Goal: Task Accomplishment & Management: Use online tool/utility

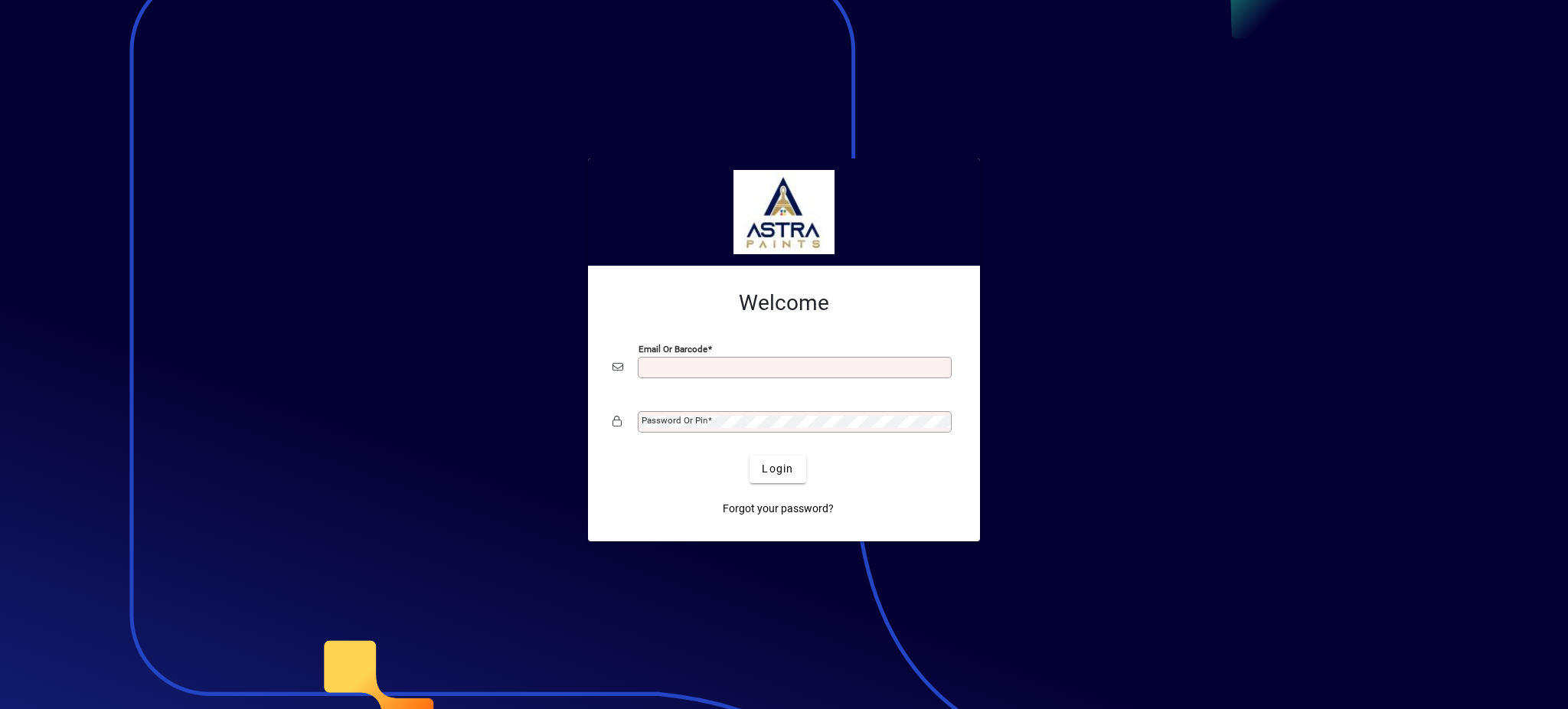
drag, startPoint x: 0, startPoint y: 0, endPoint x: 795, endPoint y: 368, distance: 876.0
click at [795, 368] on input "Email or Barcode" at bounding box center [796, 367] width 309 height 12
type input "**********"
click at [750, 456] on button "Login" at bounding box center [777, 469] width 56 height 27
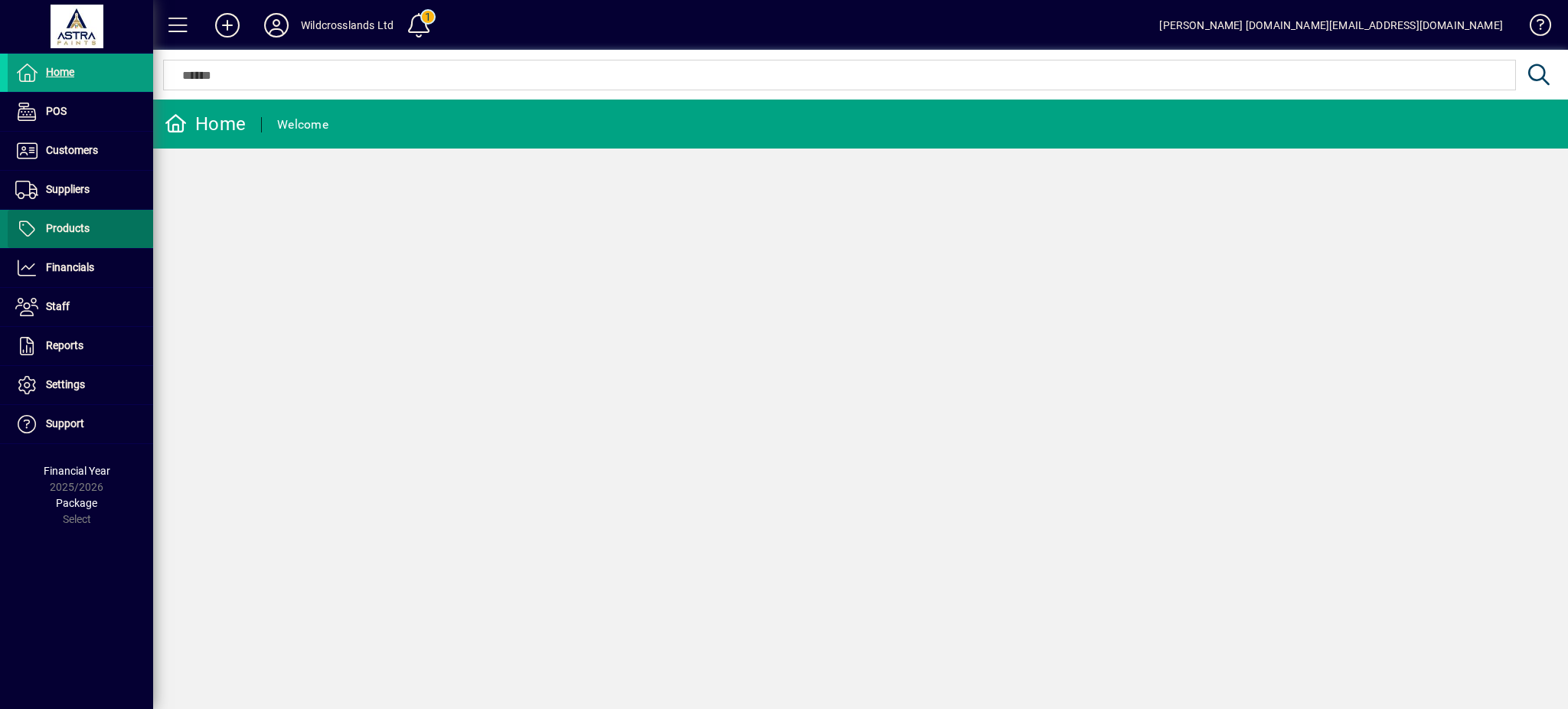
click at [64, 223] on span "Products" at bounding box center [68, 228] width 44 height 12
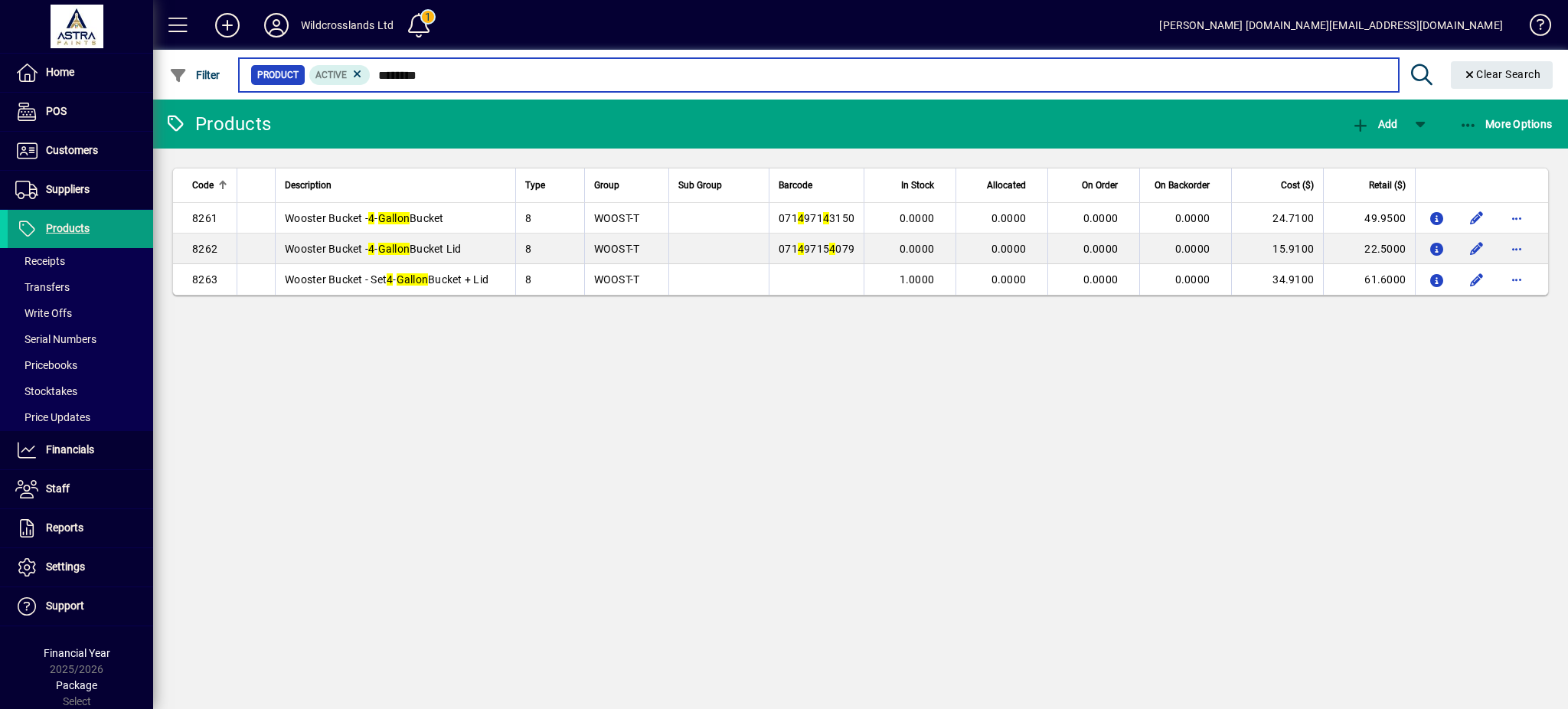
type input "********"
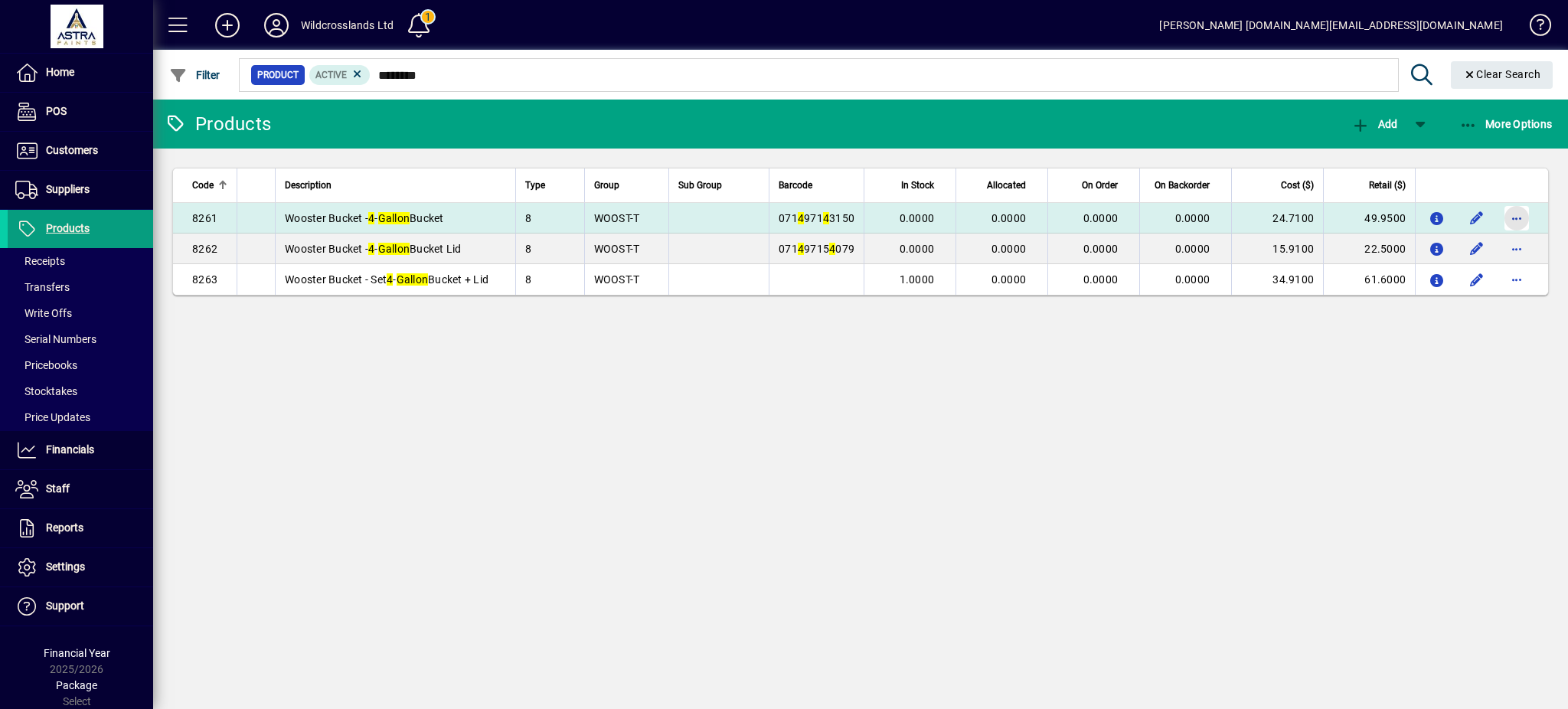
click at [1516, 213] on span "button" at bounding box center [1517, 218] width 37 height 37
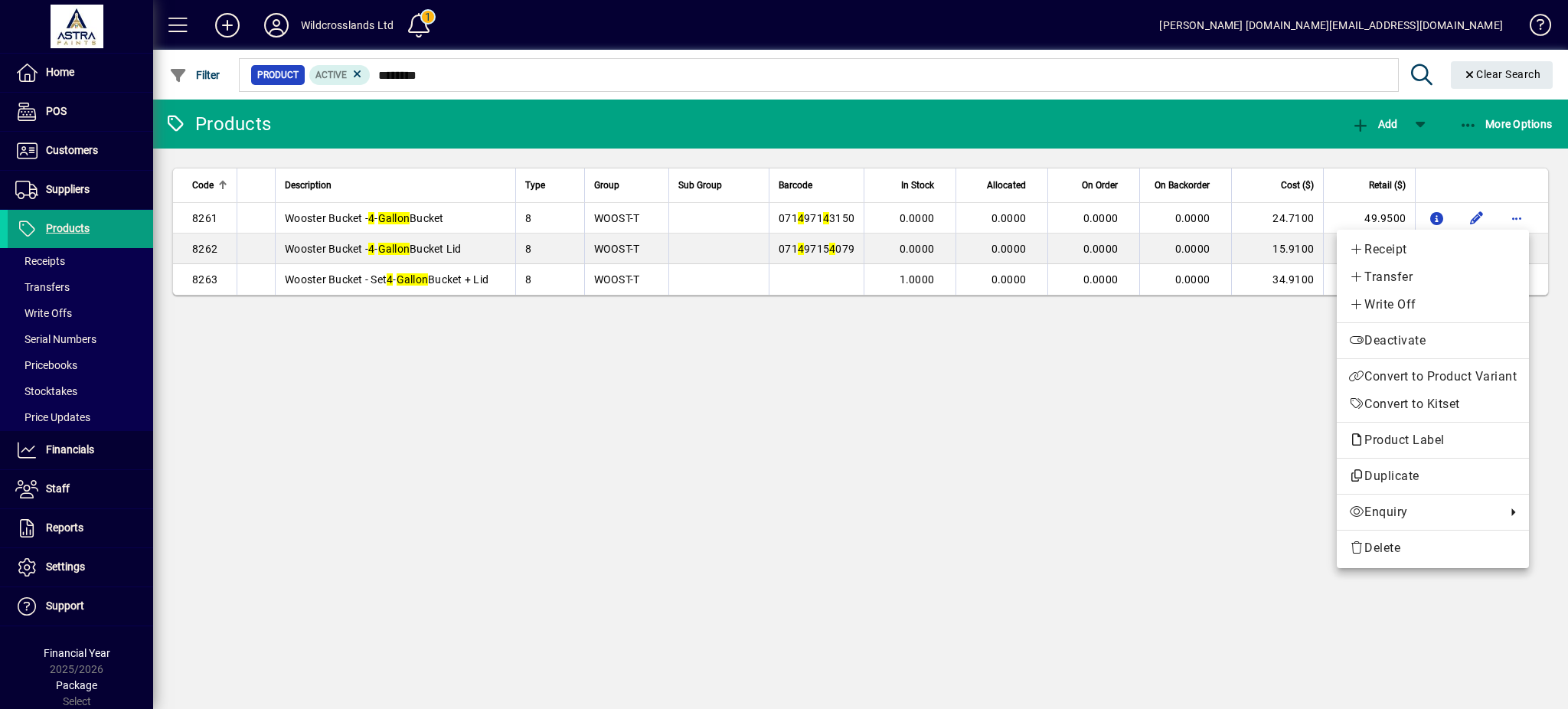
drag, startPoint x: 1376, startPoint y: 338, endPoint x: 1381, endPoint y: 332, distance: 7.8
click at [1376, 338] on span "Deactivate" at bounding box center [1433, 340] width 168 height 18
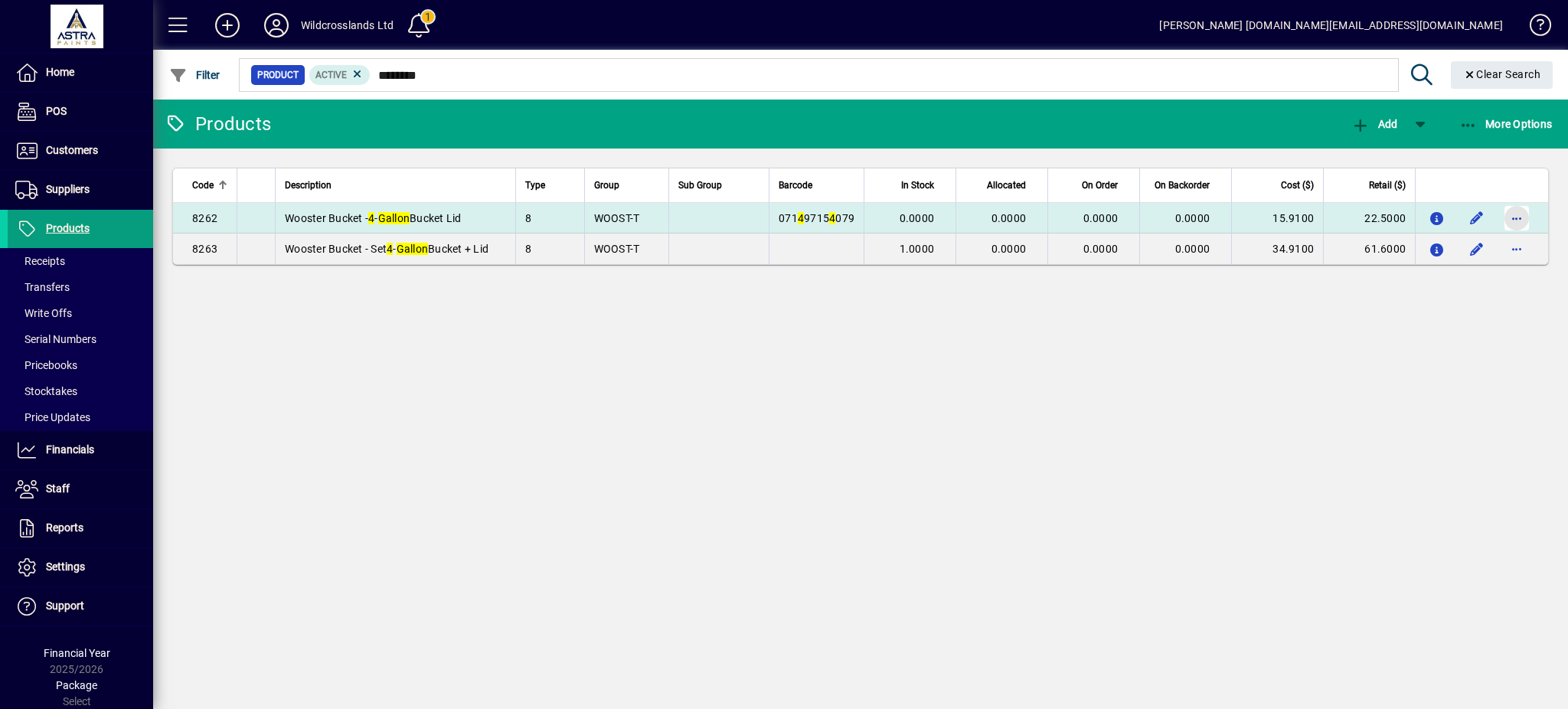
click at [1516, 221] on span "button" at bounding box center [1517, 218] width 37 height 37
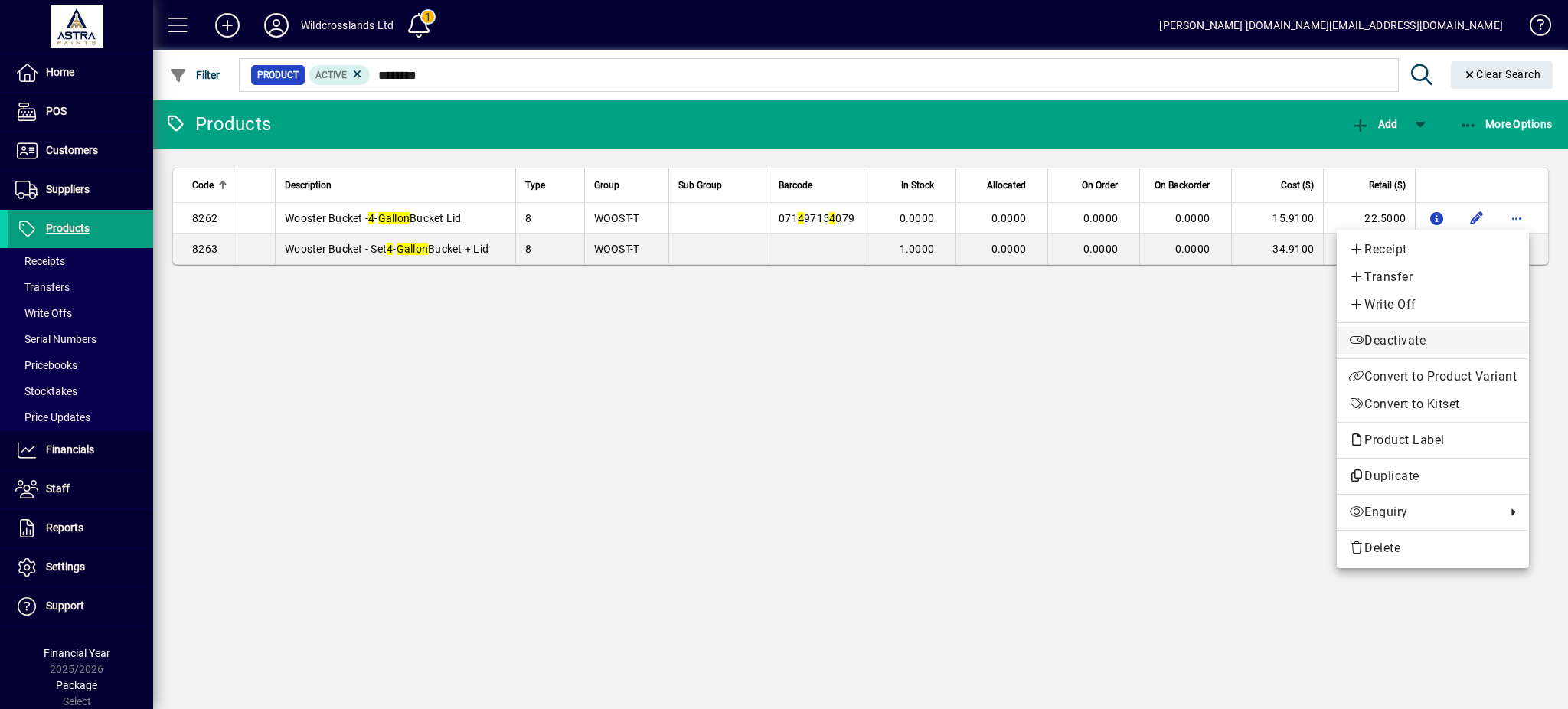
click at [1382, 341] on span "Deactivate" at bounding box center [1433, 340] width 168 height 18
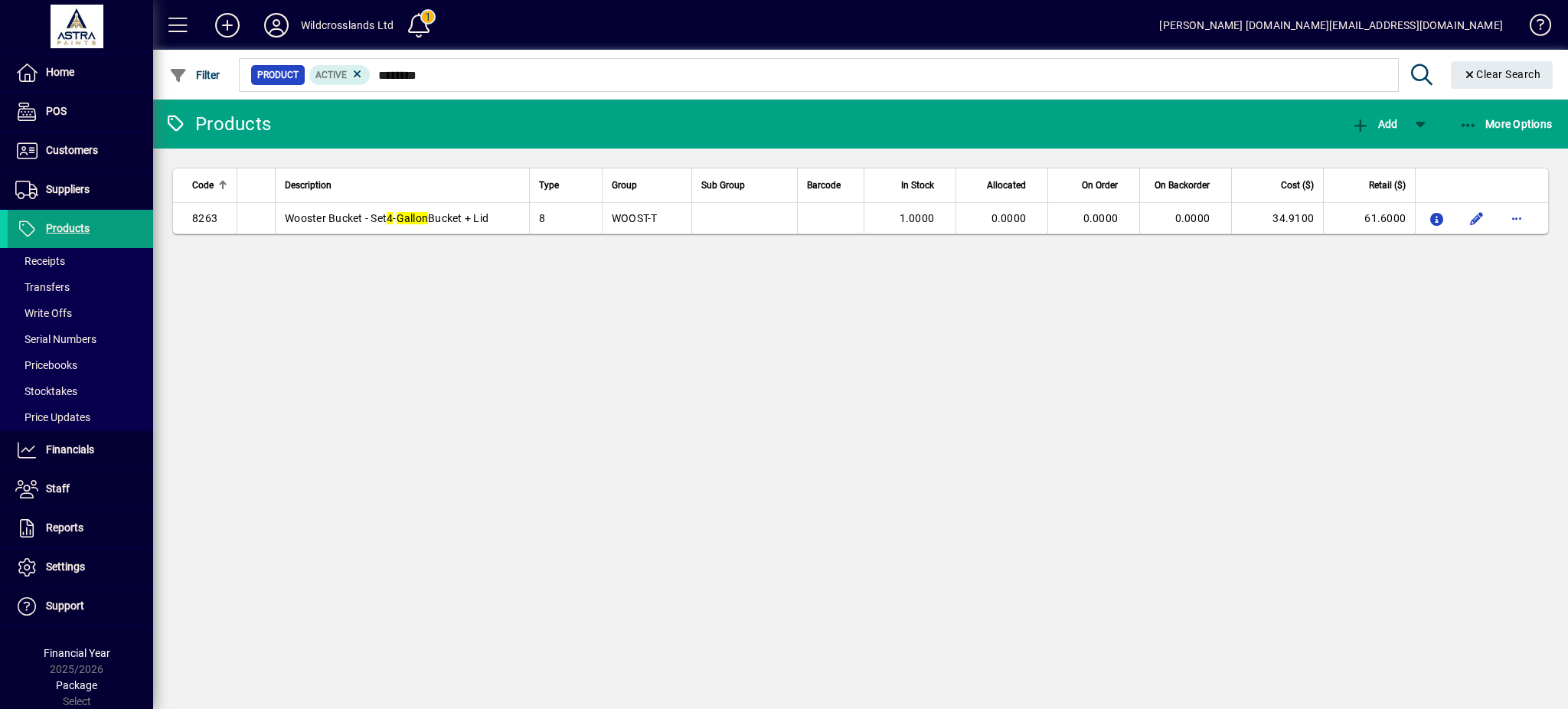
click at [607, 330] on div "Products Add More Options Code Description Type Group Sub Group Barcode In Stoc…" at bounding box center [860, 404] width 1415 height 609
click at [73, 460] on span at bounding box center [80, 450] width 146 height 37
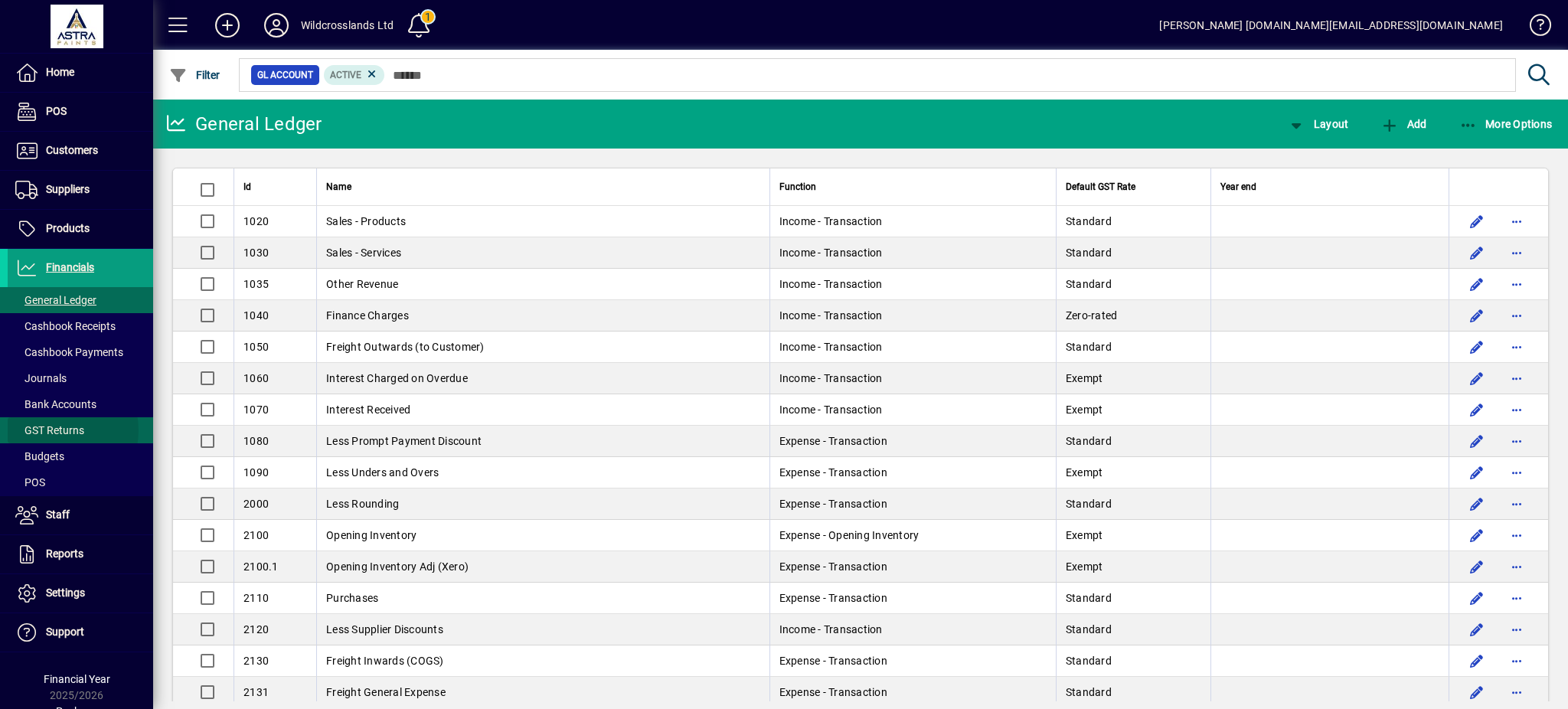
click at [55, 430] on span "GST Returns" at bounding box center [49, 429] width 69 height 12
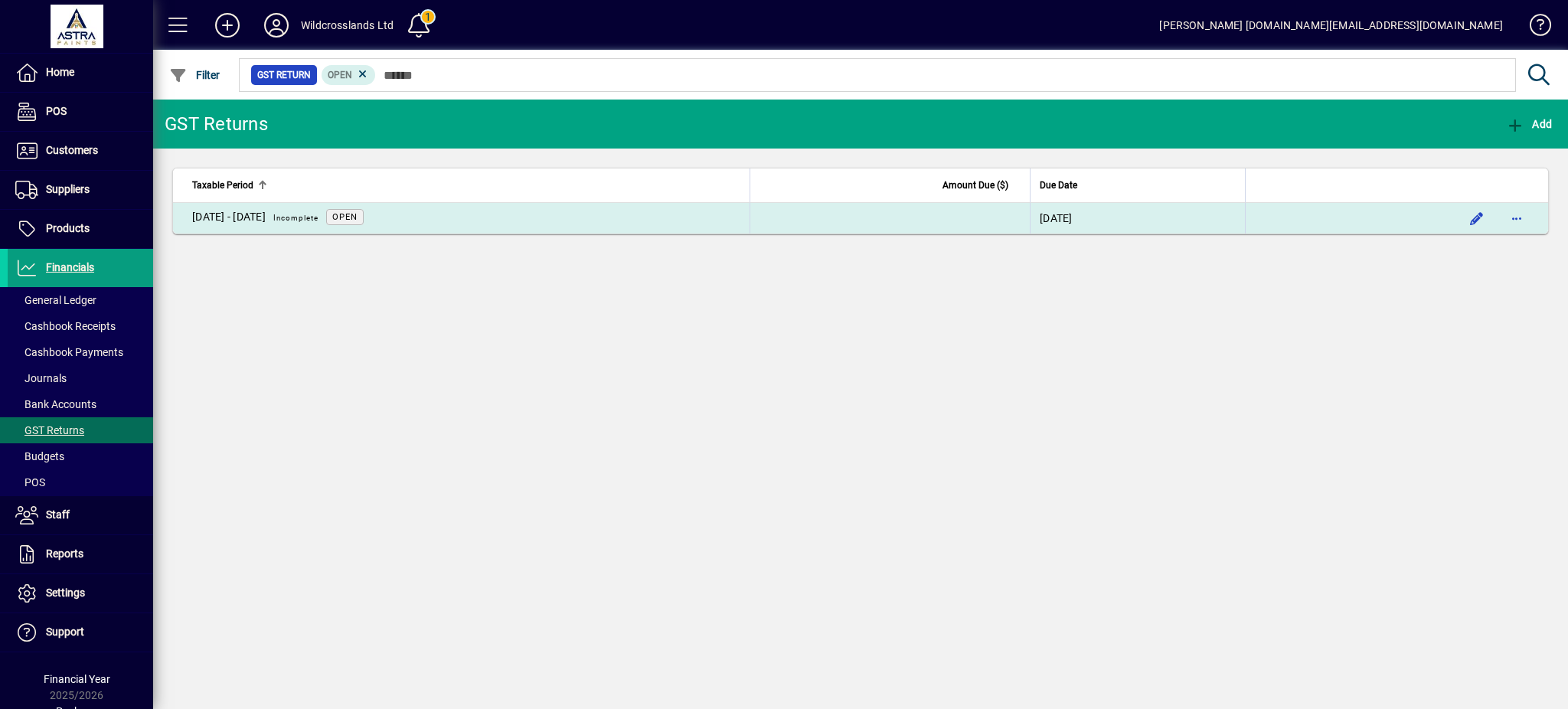
click at [271, 212] on div "[DATE] - [DATE] Incomplete" at bounding box center [259, 219] width 134 height 20
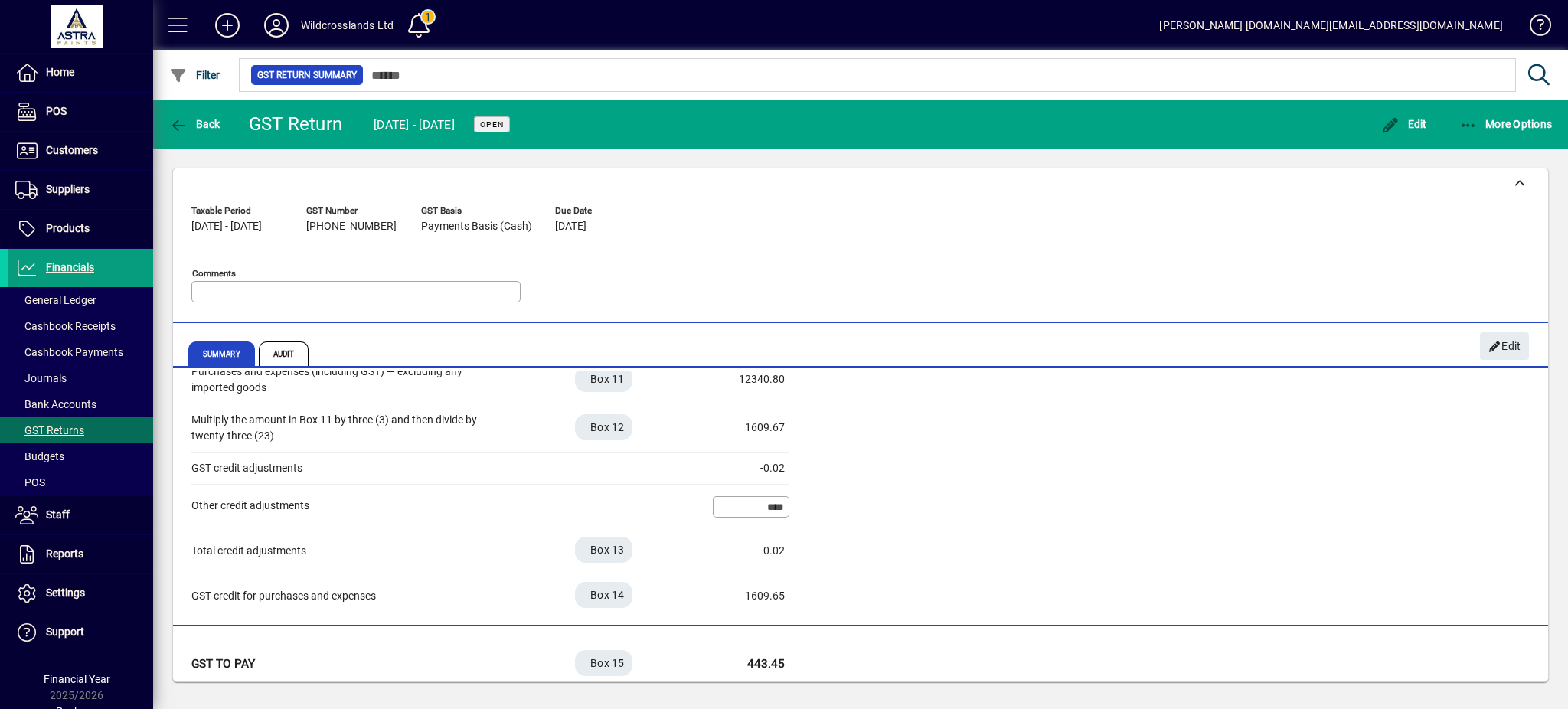
scroll to position [446, 0]
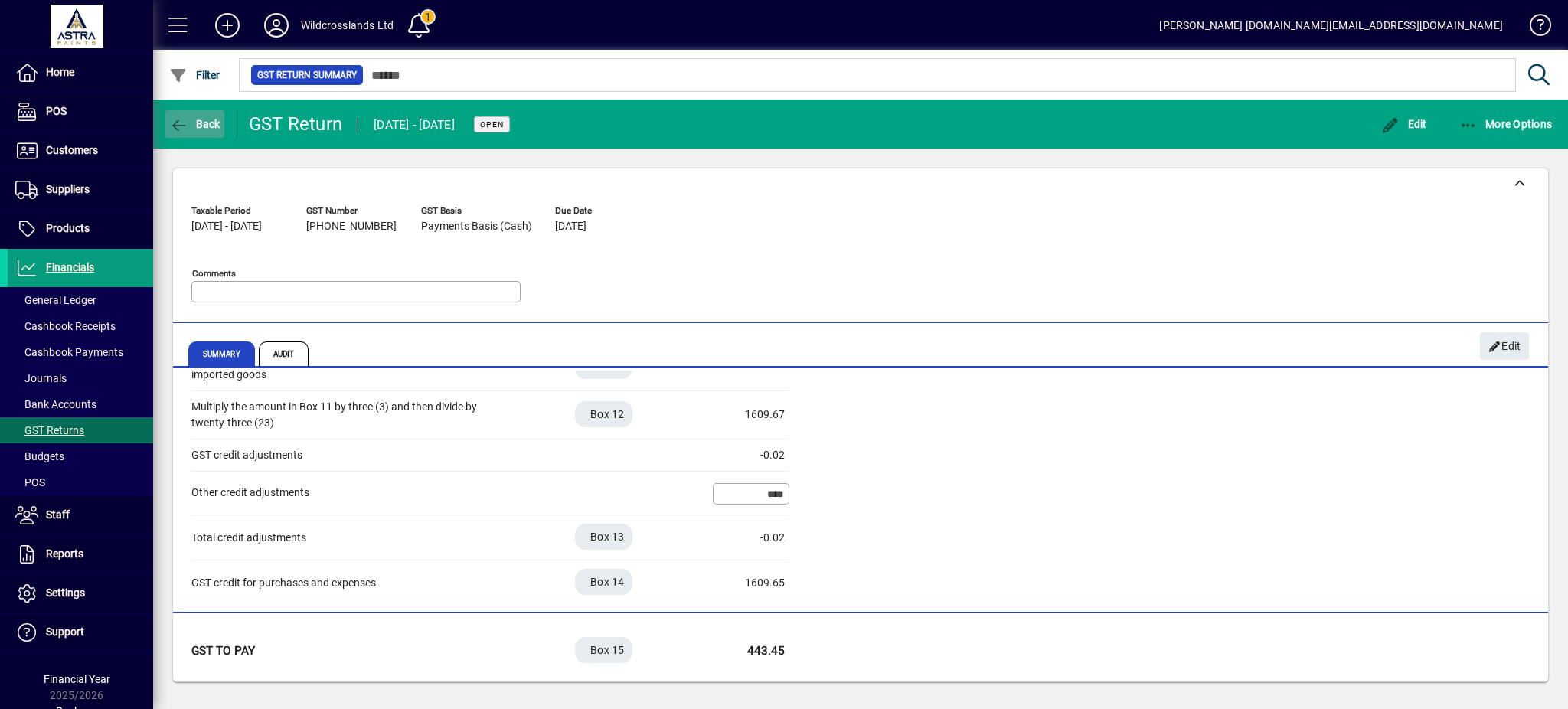
click at [204, 124] on span "Back" at bounding box center [195, 124] width 51 height 12
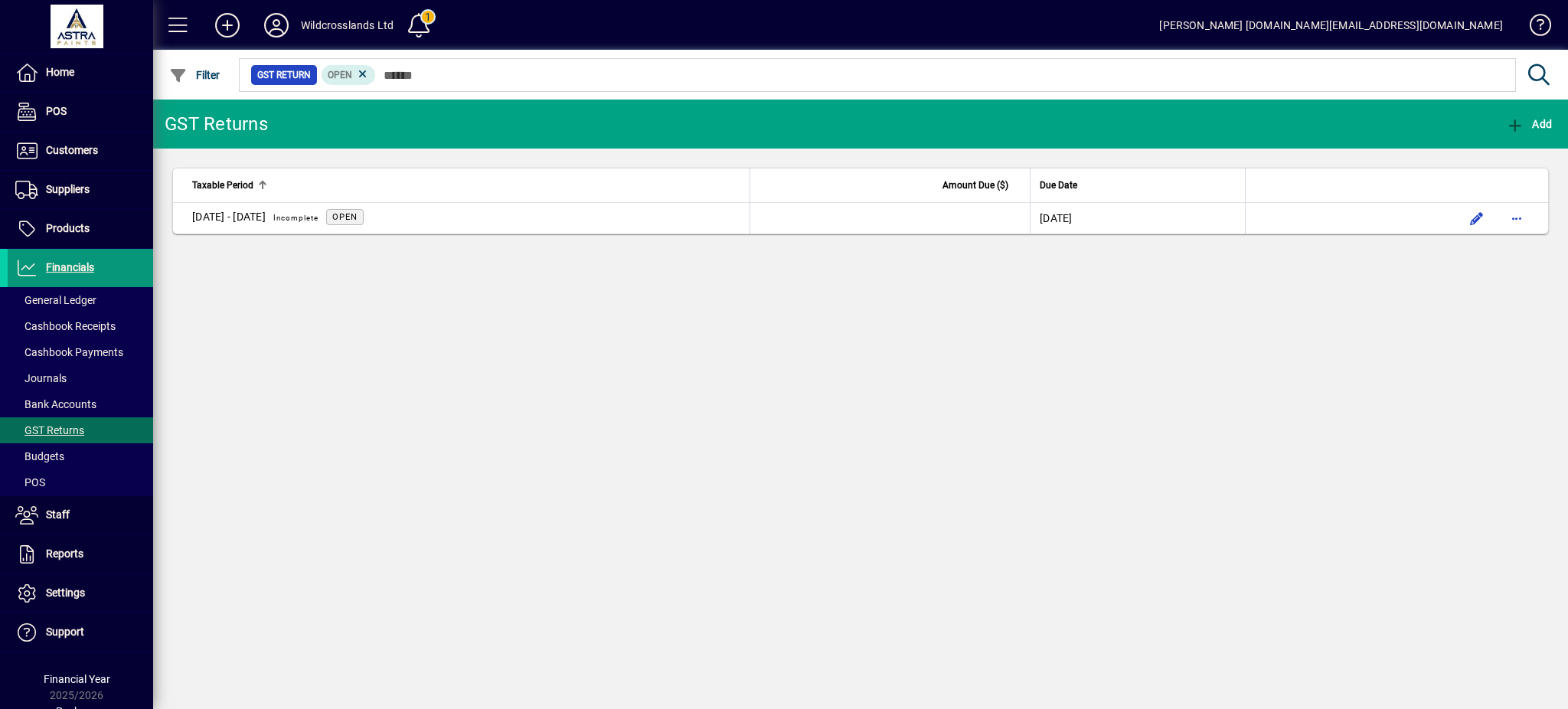
click at [67, 266] on span "Financials" at bounding box center [70, 266] width 49 height 12
